Goal: Task Accomplishment & Management: Manage account settings

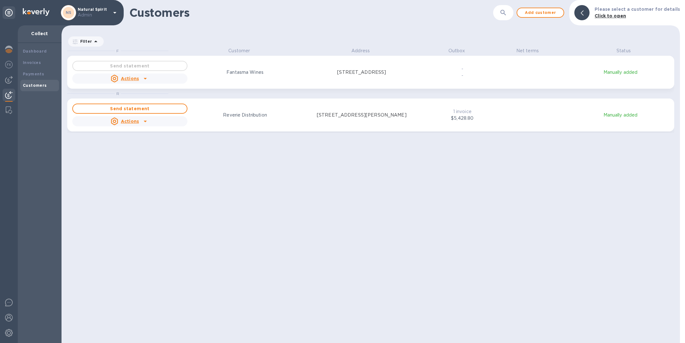
scroll to position [288, 616]
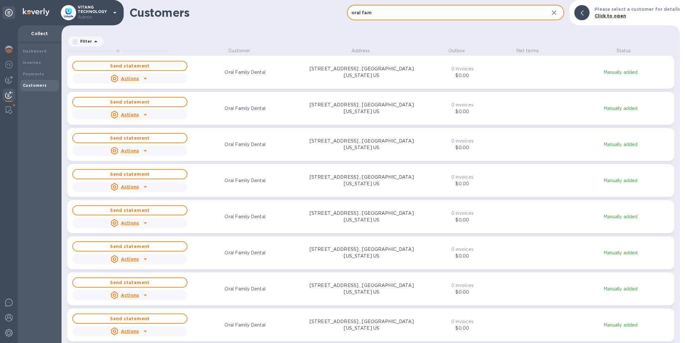
scroll to position [288, 616]
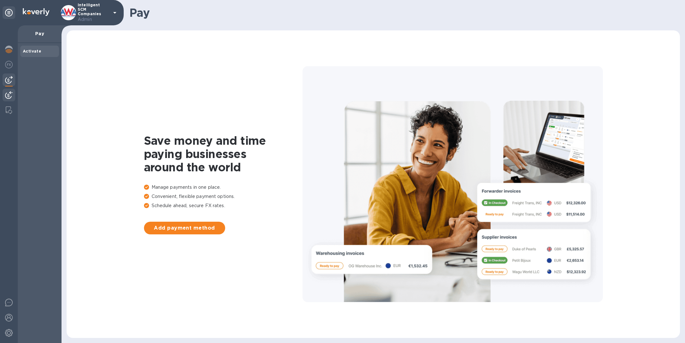
click at [7, 98] on img at bounding box center [9, 95] width 8 height 8
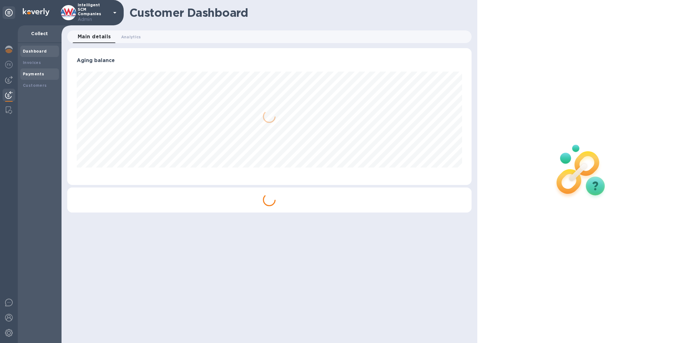
scroll to position [137, 404]
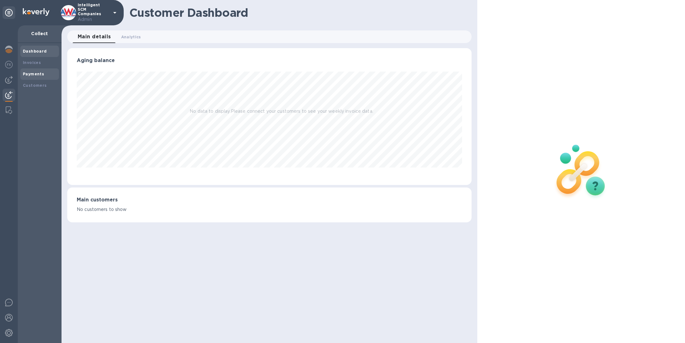
click at [37, 76] on div "Payments" at bounding box center [40, 74] width 34 height 6
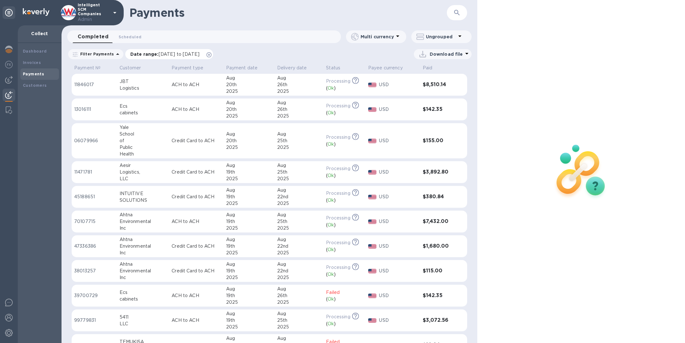
click at [211, 54] on icon at bounding box center [208, 54] width 5 height 5
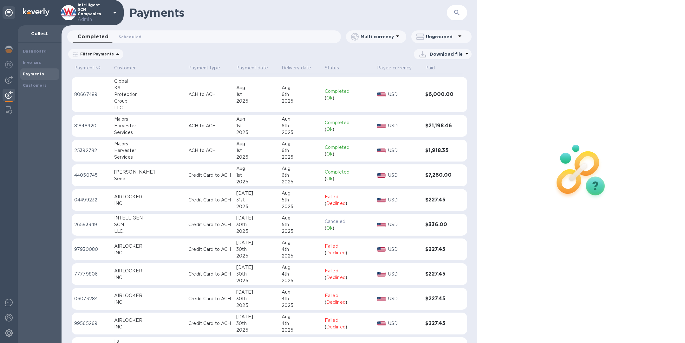
scroll to position [1556, 0]
click at [454, 12] on icon "button" at bounding box center [456, 12] width 5 height 5
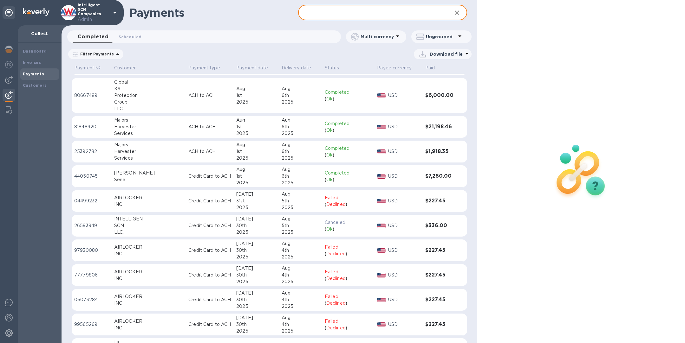
paste input "336.00"
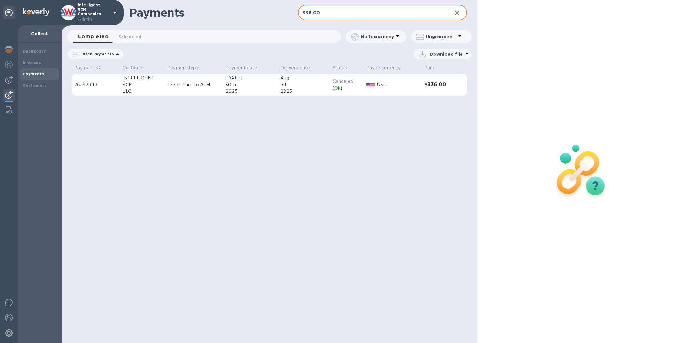
type input "336.00"
click at [205, 90] on td "Credit Card to ACH" at bounding box center [194, 85] width 58 height 22
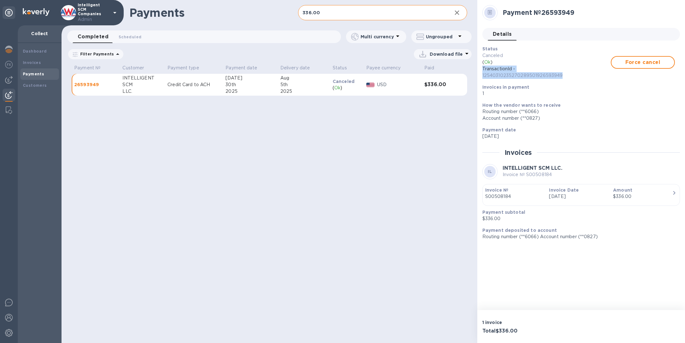
drag, startPoint x: 572, startPoint y: 75, endPoint x: 481, endPoint y: 68, distance: 92.2
click at [481, 68] on div "Status Canceled ( Ok ) TransactionId - 12540310235270289501926593949 Force canc…" at bounding box center [578, 71] width 197 height 56
copy p "TransactionId - 12540310235270289501926593949"
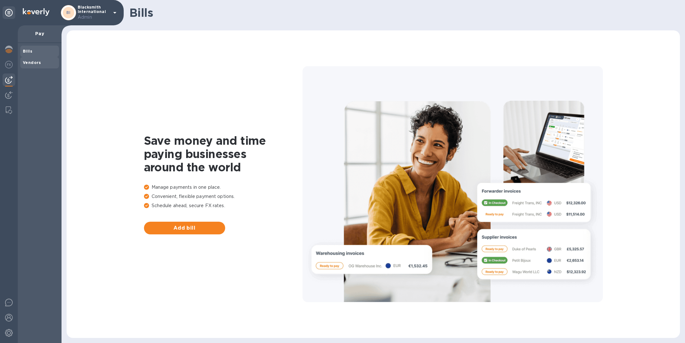
click at [43, 63] on span "Vendors" at bounding box center [40, 63] width 34 height 6
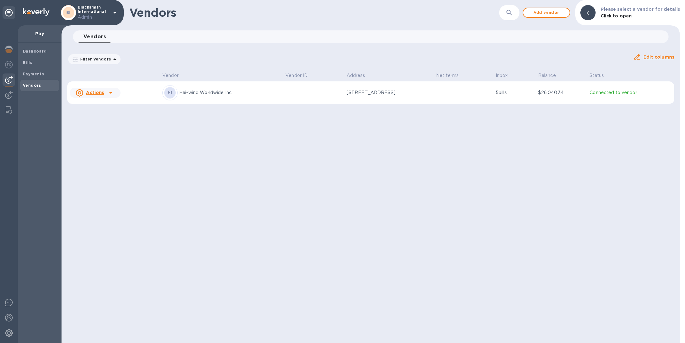
click at [275, 92] on td "HI Hai-wind Worldwide Inc" at bounding box center [221, 92] width 123 height 23
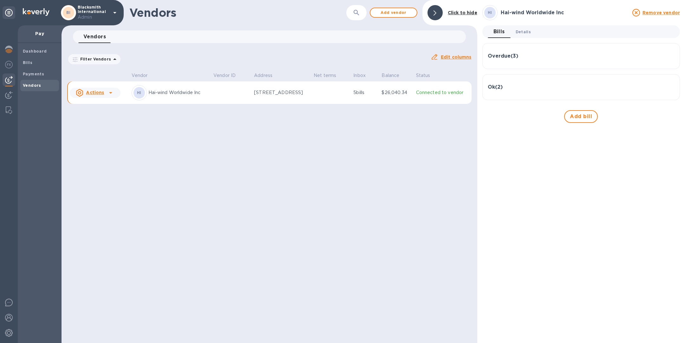
click at [529, 29] on span "Details 0" at bounding box center [522, 32] width 15 height 7
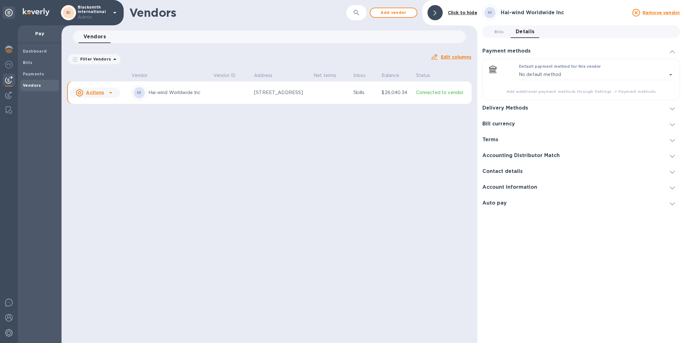
click at [518, 111] on div "Delivery Methods" at bounding box center [580, 108] width 197 height 16
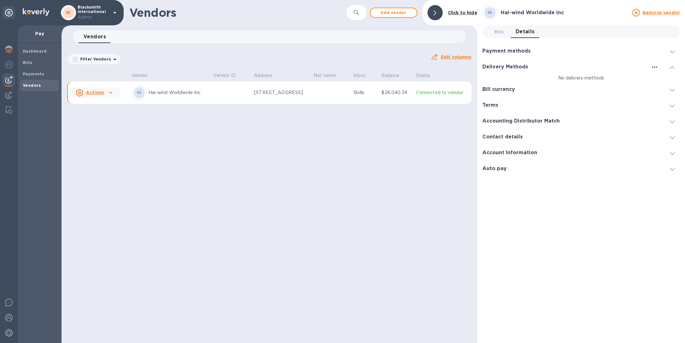
click at [656, 65] on icon "button" at bounding box center [654, 67] width 8 height 8
click at [668, 81] on p "Add new" at bounding box center [662, 80] width 21 height 6
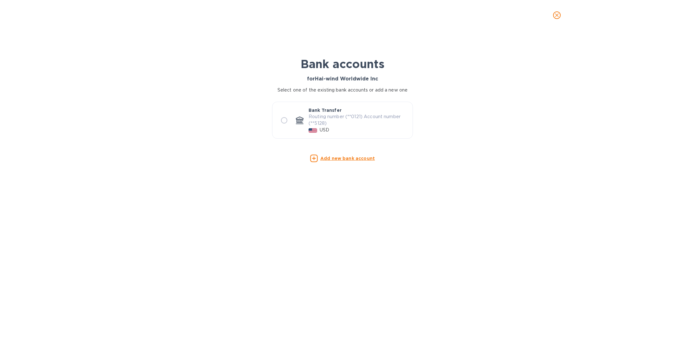
click at [286, 120] on input "radio" at bounding box center [283, 120] width 13 height 13
radio input "true"
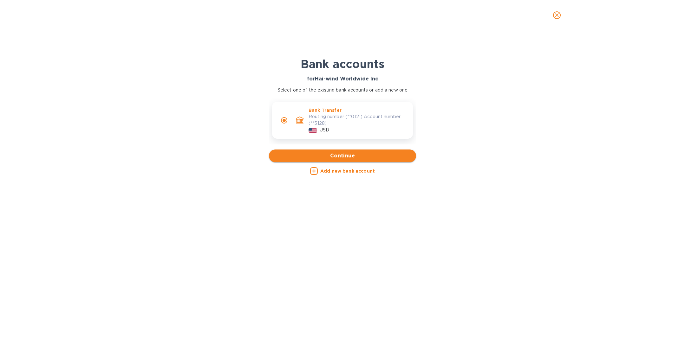
click at [352, 160] on button "Continue" at bounding box center [342, 156] width 147 height 13
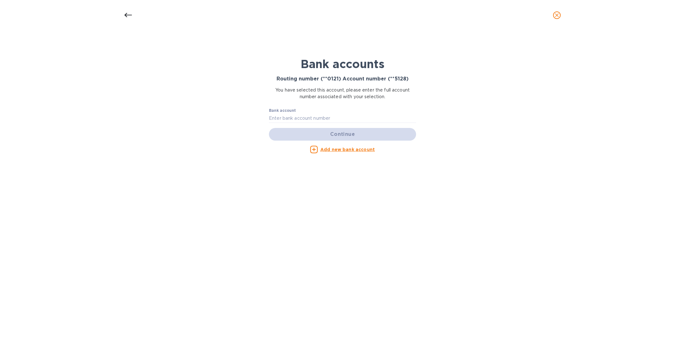
click at [304, 113] on div "Bank account" at bounding box center [342, 115] width 147 height 15
click at [304, 116] on input "text" at bounding box center [342, 118] width 147 height 10
paste input "00100000230315128"
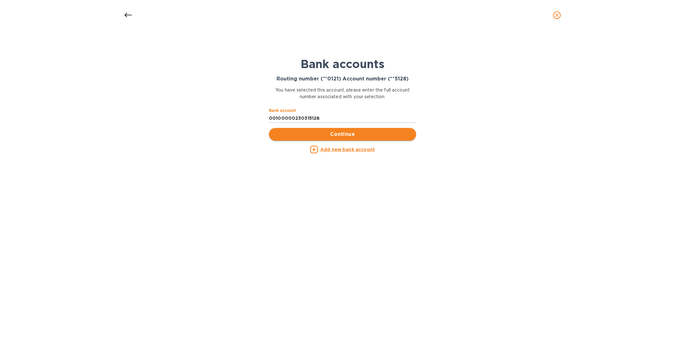
type input "00100000230315128"
click at [340, 137] on span "Continue" at bounding box center [342, 135] width 137 height 8
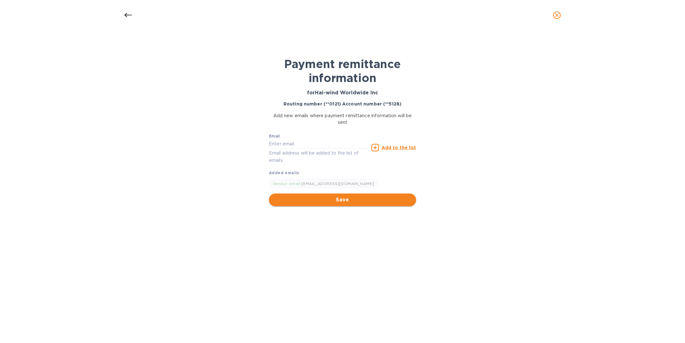
click at [351, 200] on span "Save" at bounding box center [342, 200] width 137 height 8
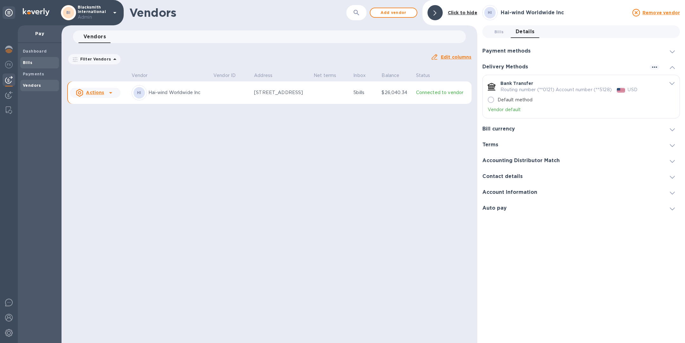
click at [33, 65] on span "Bills" at bounding box center [40, 63] width 34 height 6
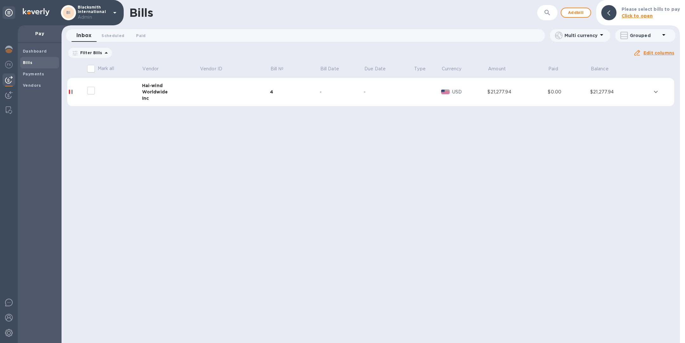
click at [0, 0] on icon at bounding box center [0, 0] width 0 height 0
click at [49, 68] on div "Payments" at bounding box center [39, 73] width 39 height 11
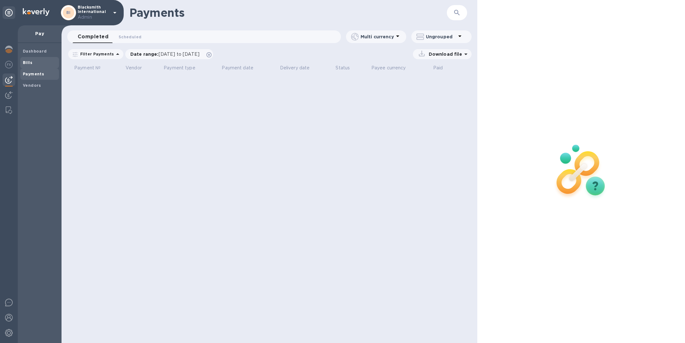
click at [42, 57] on div "Bills" at bounding box center [39, 62] width 39 height 11
